Goal: Task Accomplishment & Management: Manage account settings

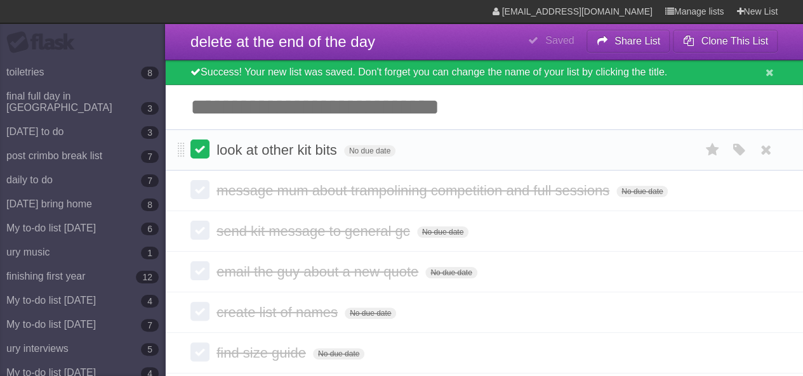
click at [202, 147] on label at bounding box center [199, 149] width 19 height 19
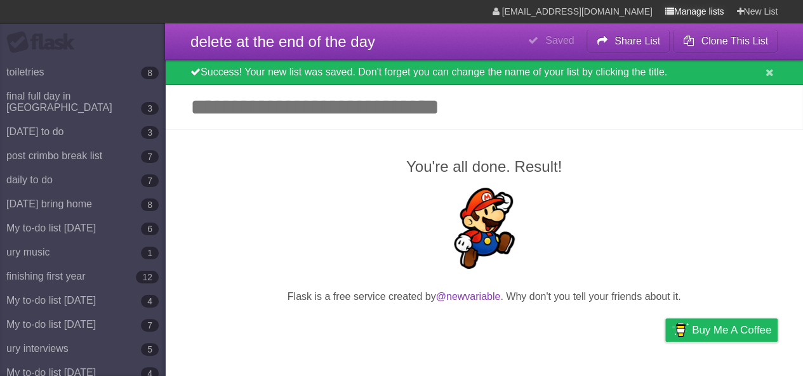
click at [685, 9] on link "Manage lists" at bounding box center [694, 11] width 59 height 23
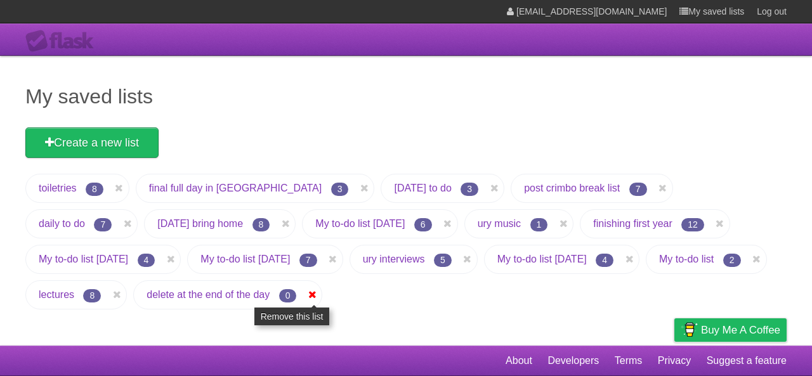
click at [318, 292] on icon at bounding box center [312, 294] width 13 height 15
